Goal: Transaction & Acquisition: Book appointment/travel/reservation

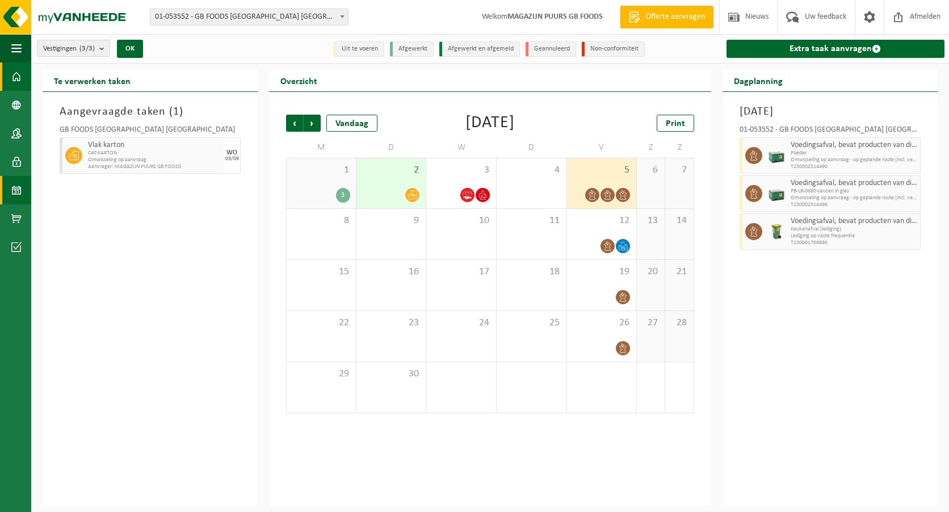
click at [20, 74] on span at bounding box center [16, 76] width 10 height 28
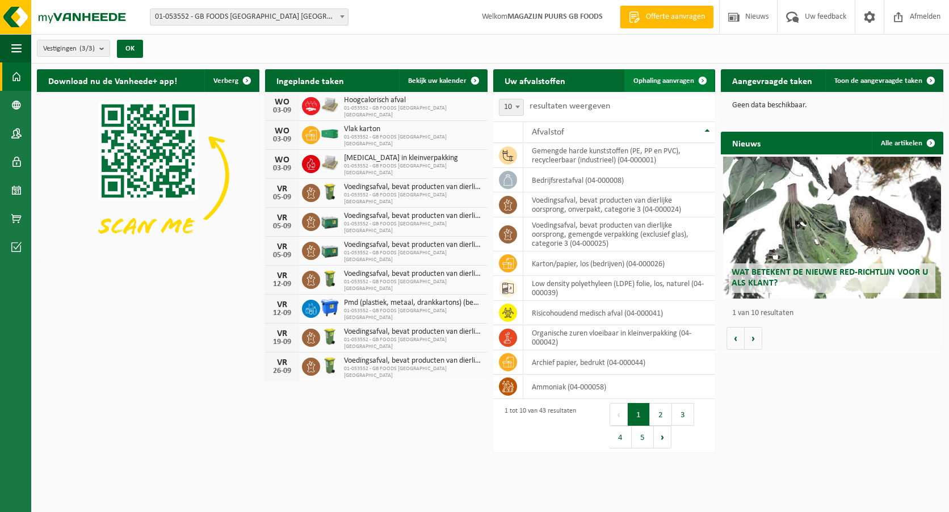
click at [682, 78] on span "Ophaling aanvragen" at bounding box center [663, 80] width 61 height 7
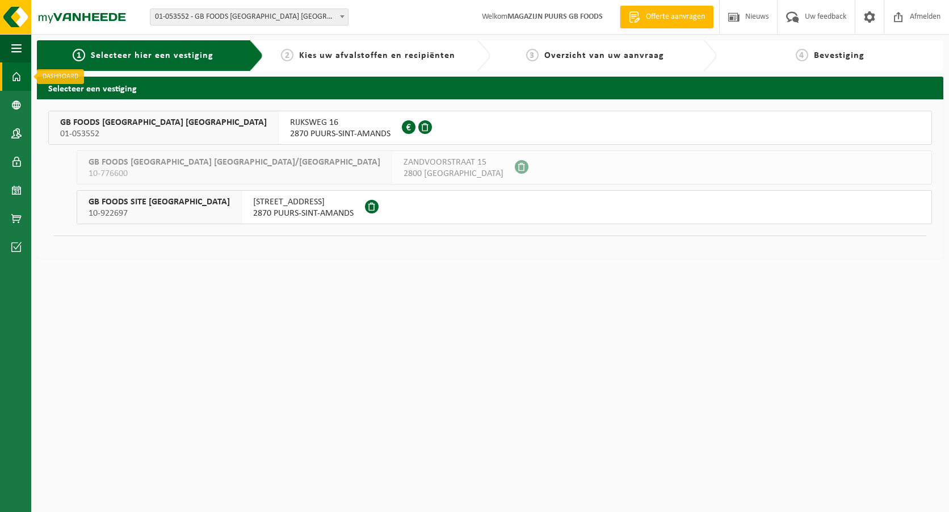
click at [14, 74] on span at bounding box center [16, 76] width 10 height 28
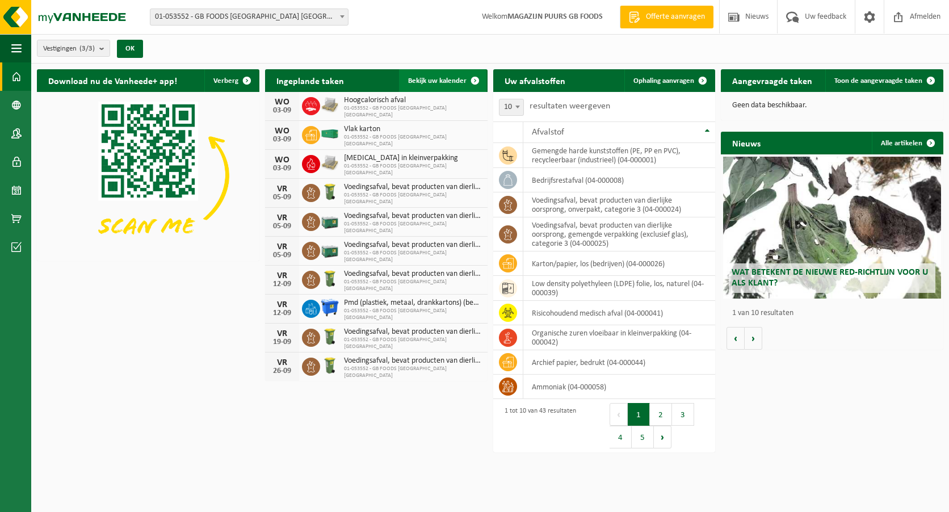
click at [439, 78] on span "Bekijk uw kalender" at bounding box center [437, 80] width 58 height 7
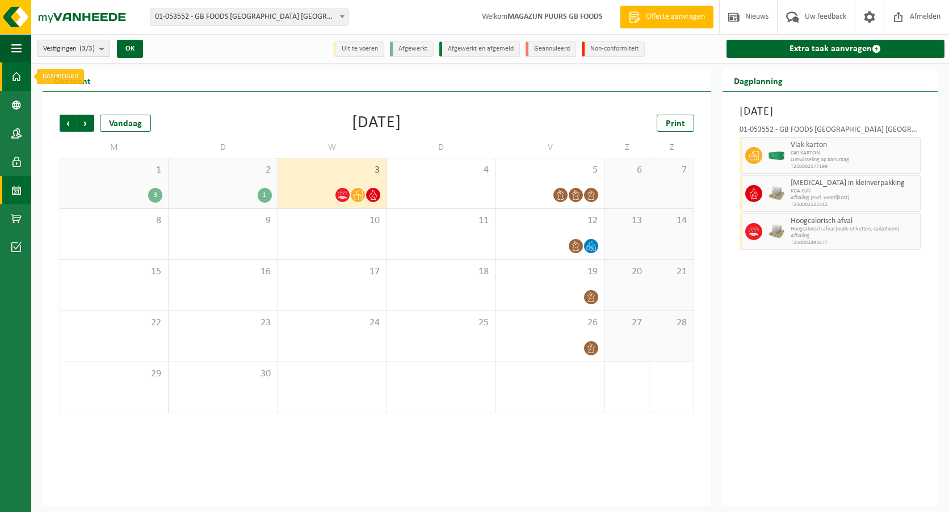
click at [12, 71] on span at bounding box center [16, 76] width 10 height 28
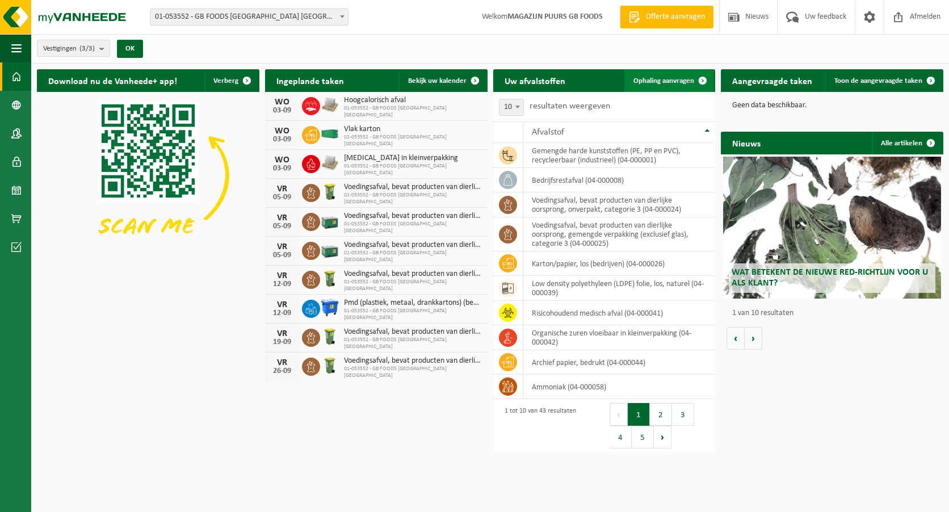
click at [652, 75] on link "Ophaling aanvragen" at bounding box center [669, 80] width 90 height 23
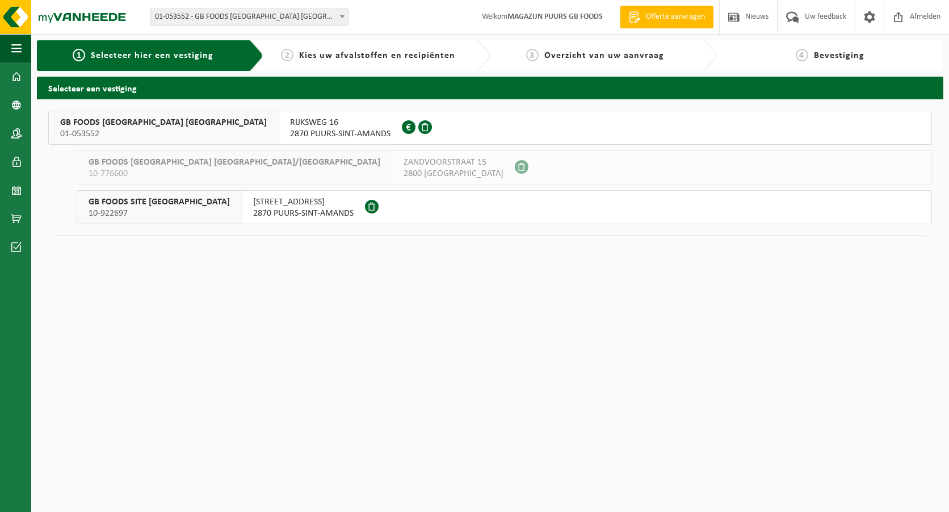
click at [107, 130] on span "01-053552" at bounding box center [163, 133] width 206 height 11
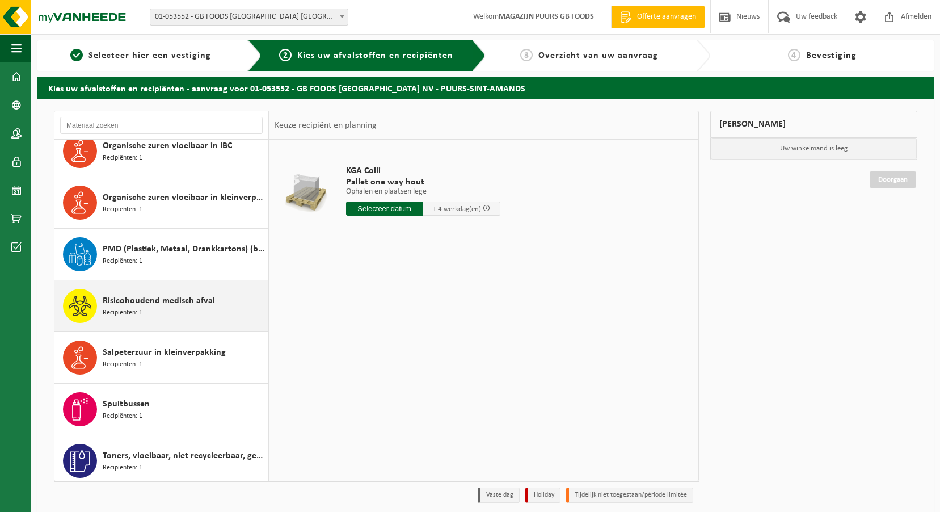
scroll to position [1776, 0]
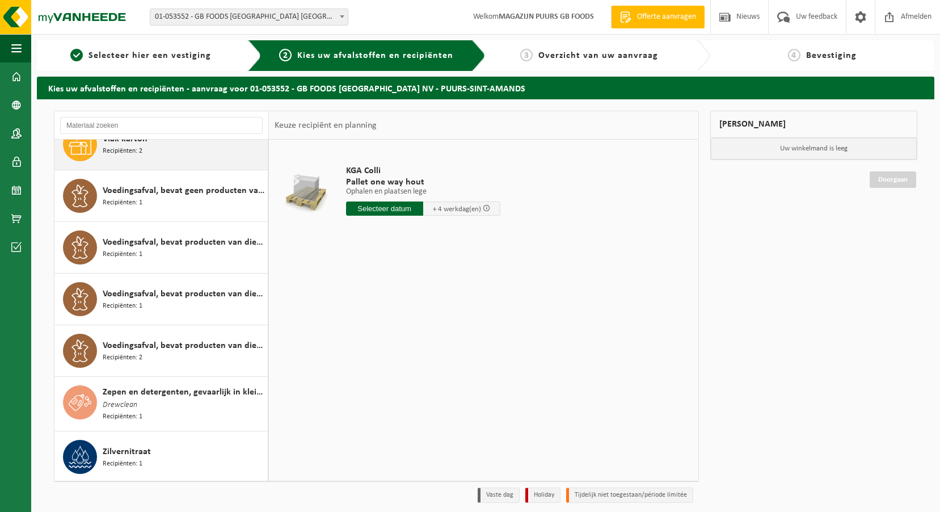
click at [189, 158] on div "Vlak karton Recipiënten: 2" at bounding box center [184, 144] width 162 height 34
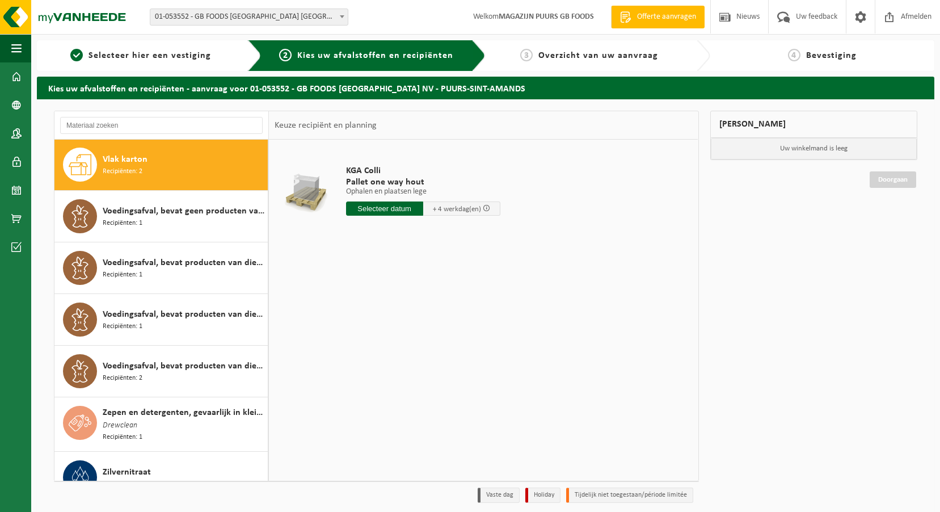
scroll to position [1755, 0]
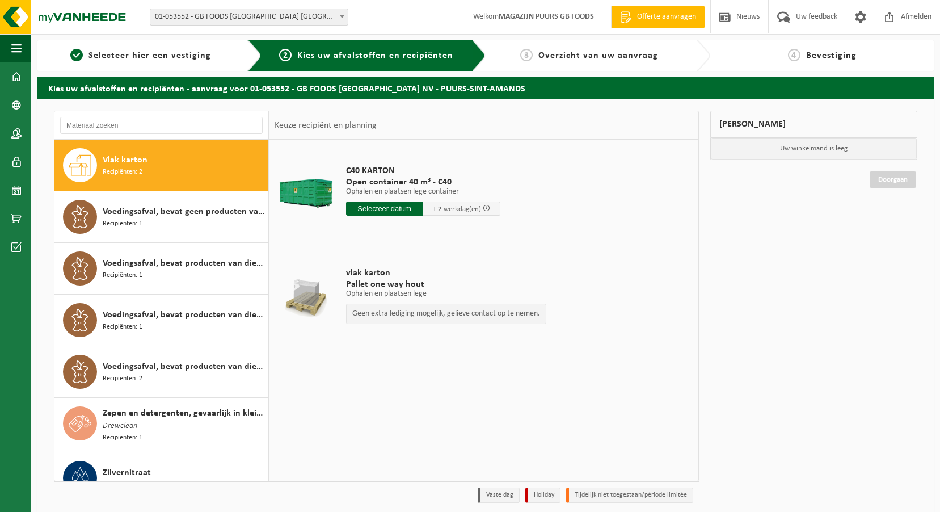
click at [374, 210] on input "text" at bounding box center [384, 208] width 77 height 14
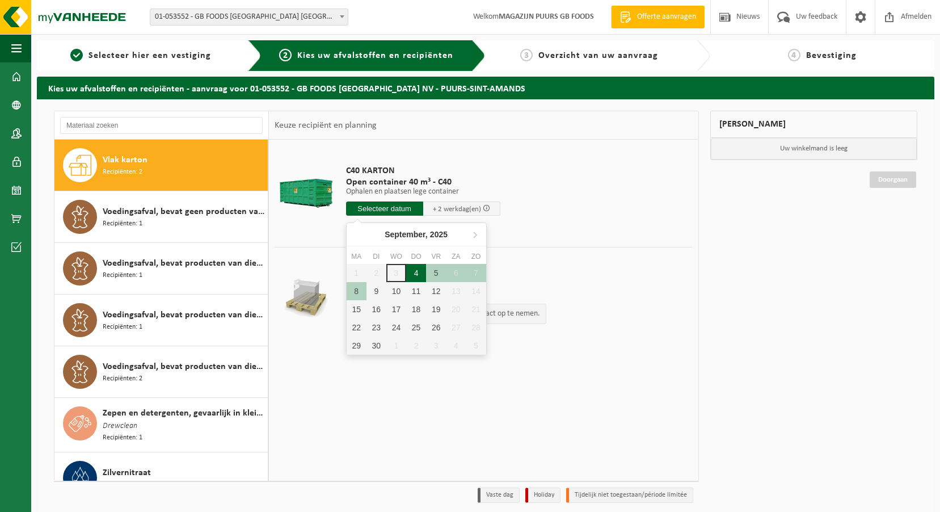
click at [418, 271] on div "4" at bounding box center [416, 273] width 20 height 18
type input "Van 2025-09-04"
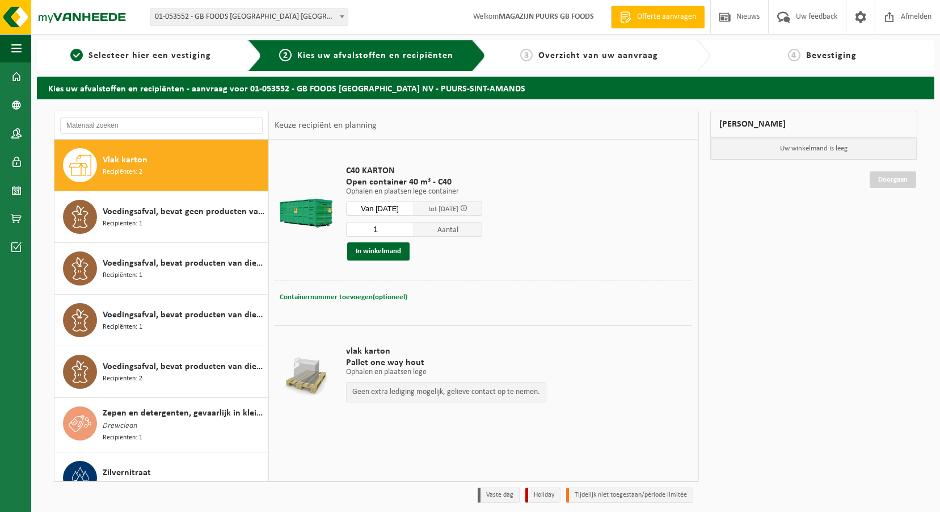
click at [367, 291] on button "Containernummer toevoegen(optioneel) Annuleren" at bounding box center [344, 297] width 130 height 16
type input "c40-1428"
click at [397, 242] on div "1 Aantal In winkelmand" at bounding box center [414, 240] width 136 height 39
click at [393, 248] on button "In winkelmand" at bounding box center [378, 251] width 62 height 18
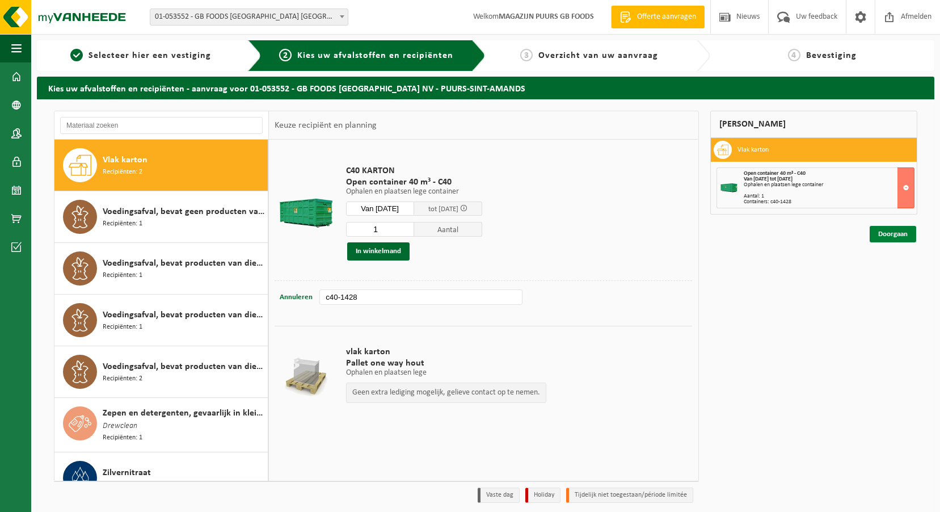
click at [888, 234] on link "Doorgaan" at bounding box center [893, 234] width 47 height 16
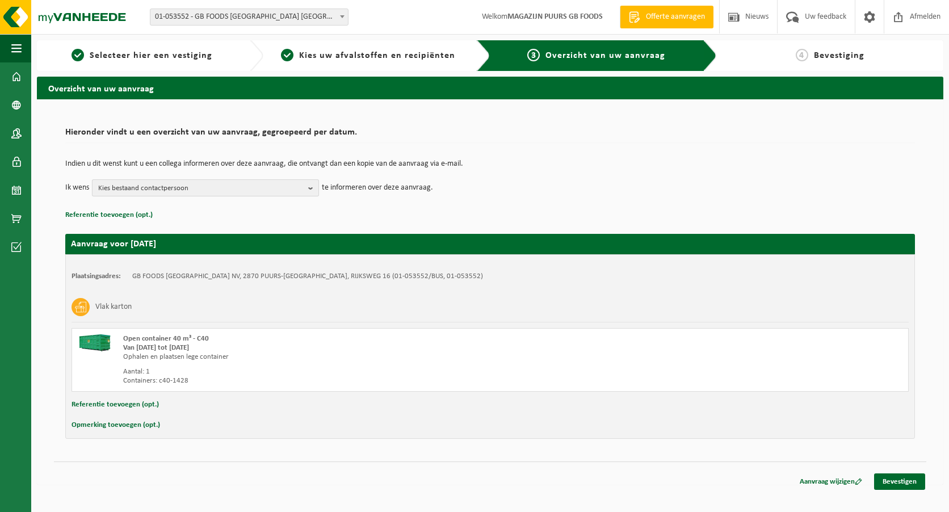
click at [241, 183] on span "Kies bestaand contactpersoon" at bounding box center [200, 188] width 205 height 17
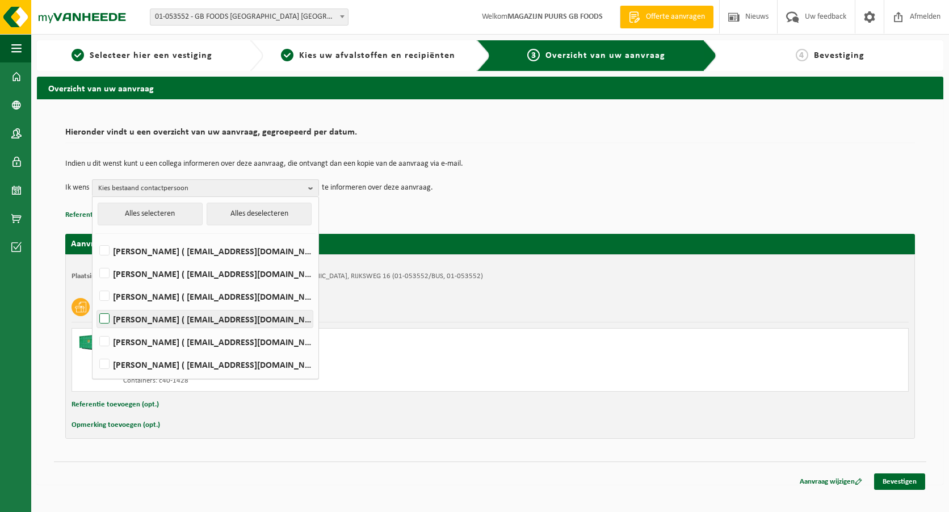
click at [227, 322] on label "[PERSON_NAME] ( [EMAIL_ADDRESS][DOMAIN_NAME] )" at bounding box center [205, 318] width 216 height 17
click at [95, 305] on input "[PERSON_NAME] ( [EMAIL_ADDRESS][DOMAIN_NAME] )" at bounding box center [95, 304] width 1 height 1
checkbox input "true"
click at [212, 365] on label "[PERSON_NAME] ( [EMAIL_ADDRESS][DOMAIN_NAME] )" at bounding box center [205, 364] width 216 height 17
click at [95, 350] on input "[PERSON_NAME] ( [EMAIL_ADDRESS][DOMAIN_NAME] )" at bounding box center [95, 349] width 1 height 1
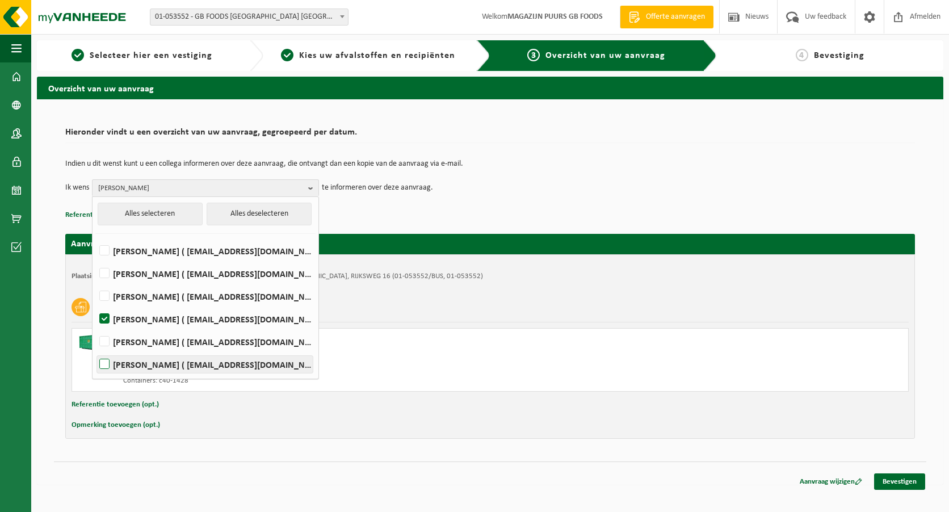
checkbox input "true"
drag, startPoint x: 543, startPoint y: 195, endPoint x: 549, endPoint y: 192, distance: 6.6
click at [544, 194] on td "Ik wens [PERSON_NAME], [PERSON_NAME] Alles selecteren Alles deselecteren [PERSO…" at bounding box center [489, 187] width 849 height 17
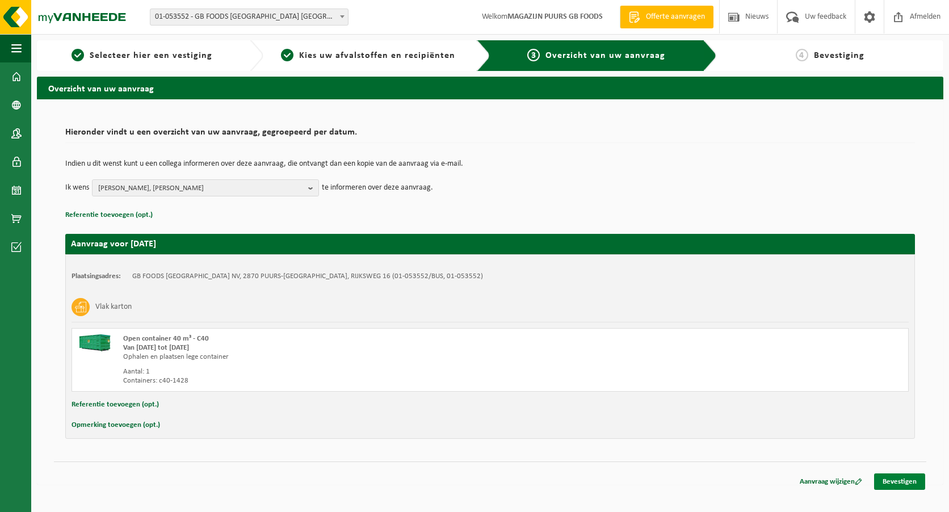
click at [904, 475] on link "Bevestigen" at bounding box center [899, 481] width 51 height 16
click at [906, 483] on link "Bevestigen" at bounding box center [899, 481] width 51 height 16
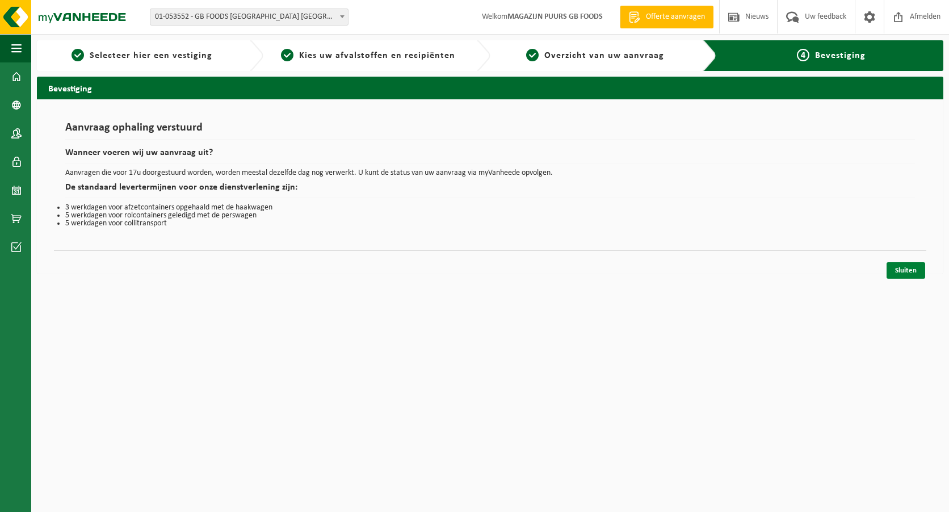
click at [897, 272] on link "Sluiten" at bounding box center [905, 270] width 39 height 16
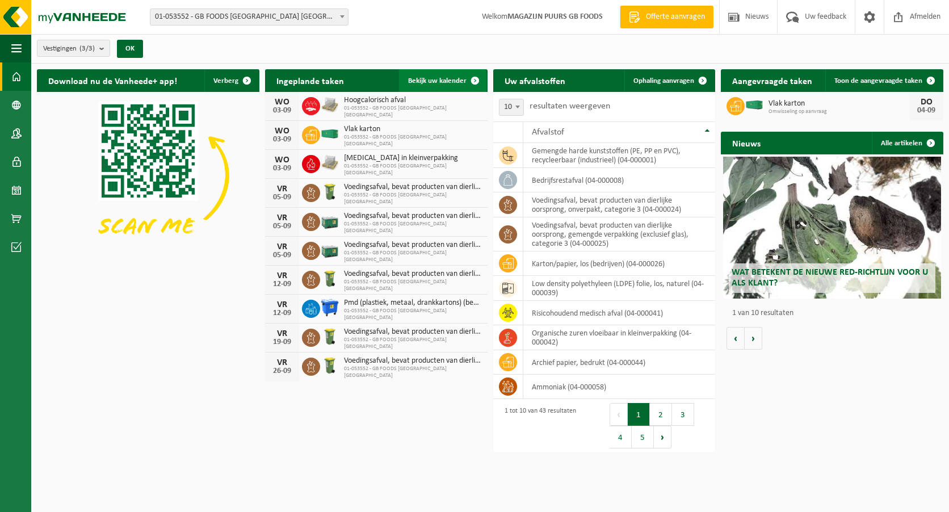
click at [438, 75] on link "Bekijk uw kalender" at bounding box center [442, 80] width 87 height 23
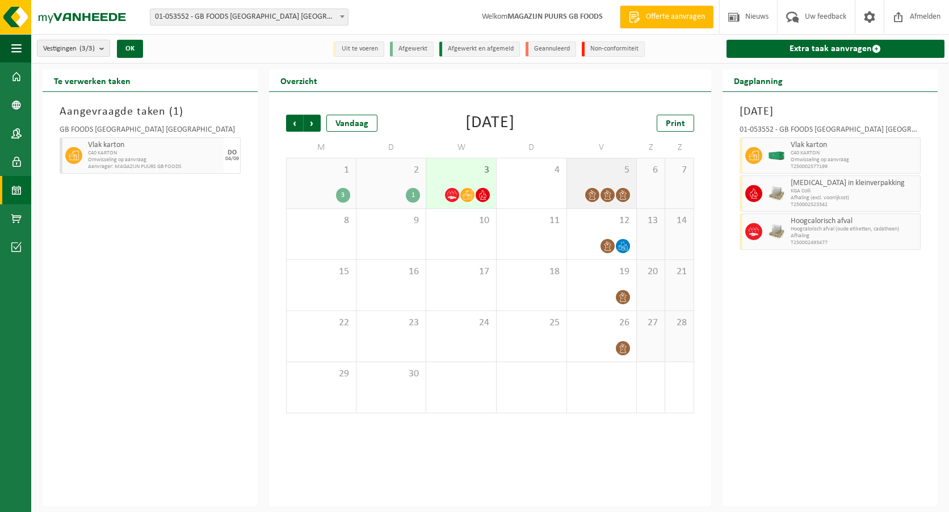
click at [605, 183] on div "5" at bounding box center [602, 183] width 70 height 50
